Goal: Task Accomplishment & Management: Complete application form

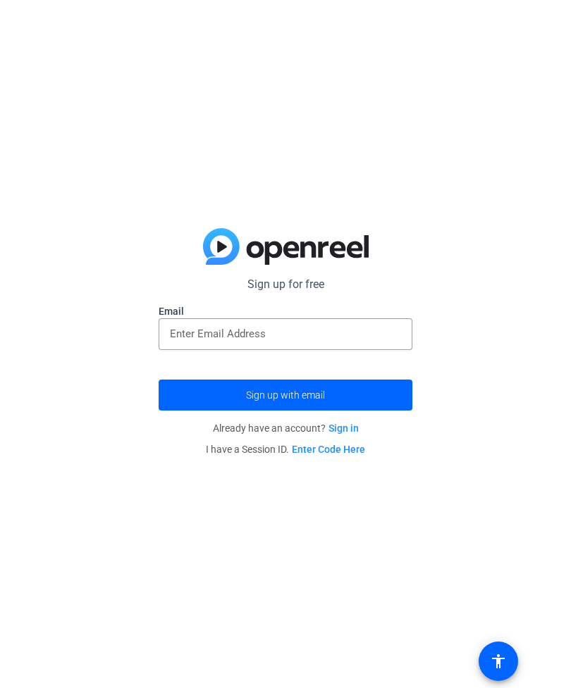
click at [385, 334] on input "email" at bounding box center [285, 333] width 231 height 17
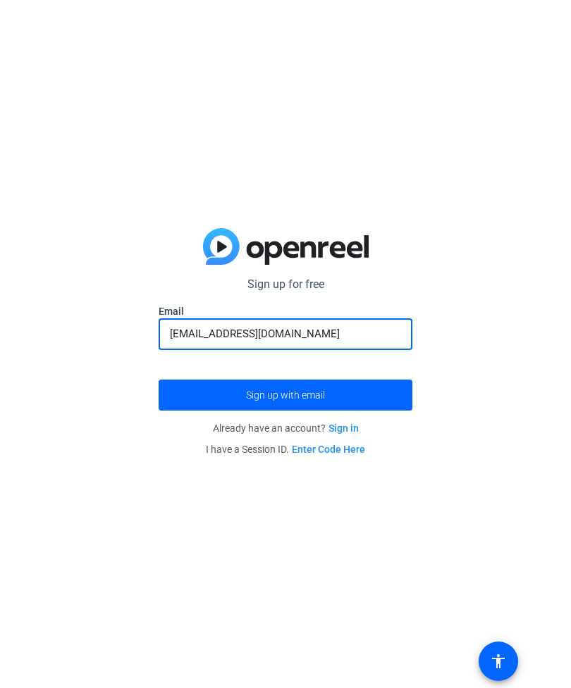
type input "malesdod@rockfordschools.org"
click at [390, 395] on span "submit" at bounding box center [286, 395] width 254 height 34
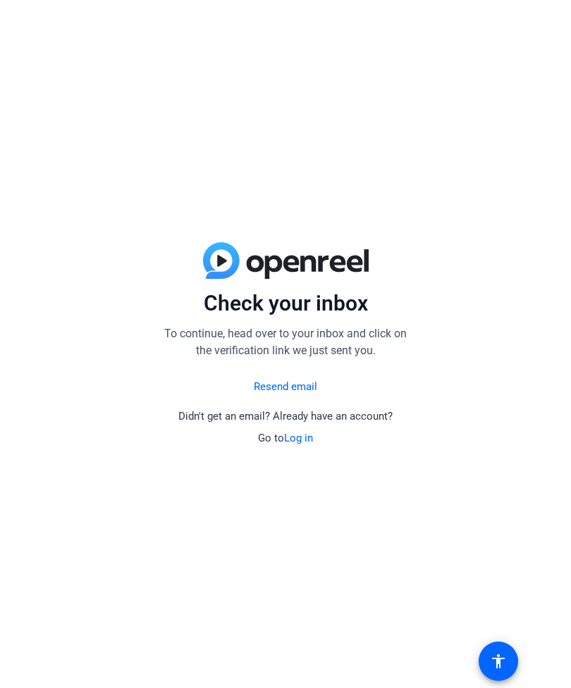
click at [303, 437] on link "Log in" at bounding box center [298, 438] width 29 height 13
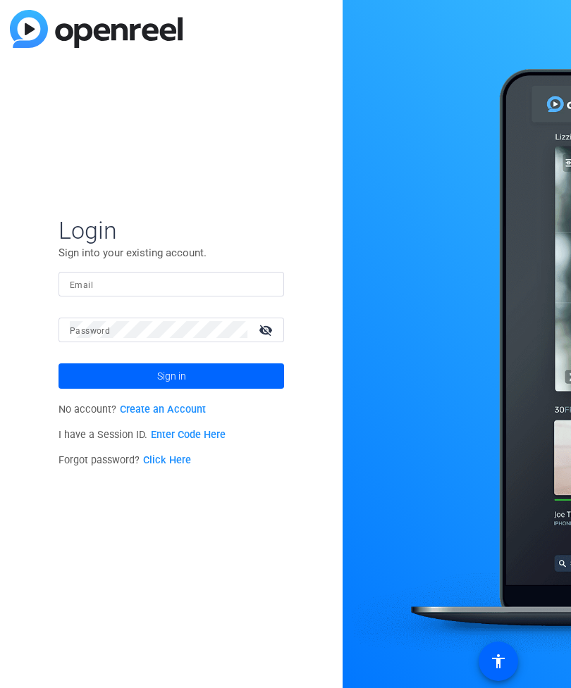
click at [87, 275] on input "Email" at bounding box center [171, 283] width 203 height 17
click at [90, 290] on input "Email" at bounding box center [171, 283] width 203 height 17
type input "Malesdod@rockfordschools.org"
click at [109, 328] on label "Password" at bounding box center [90, 331] width 40 height 10
click at [116, 377] on span at bounding box center [170, 376] width 225 height 34
